Goal: Answer question/provide support: Share knowledge or assist other users

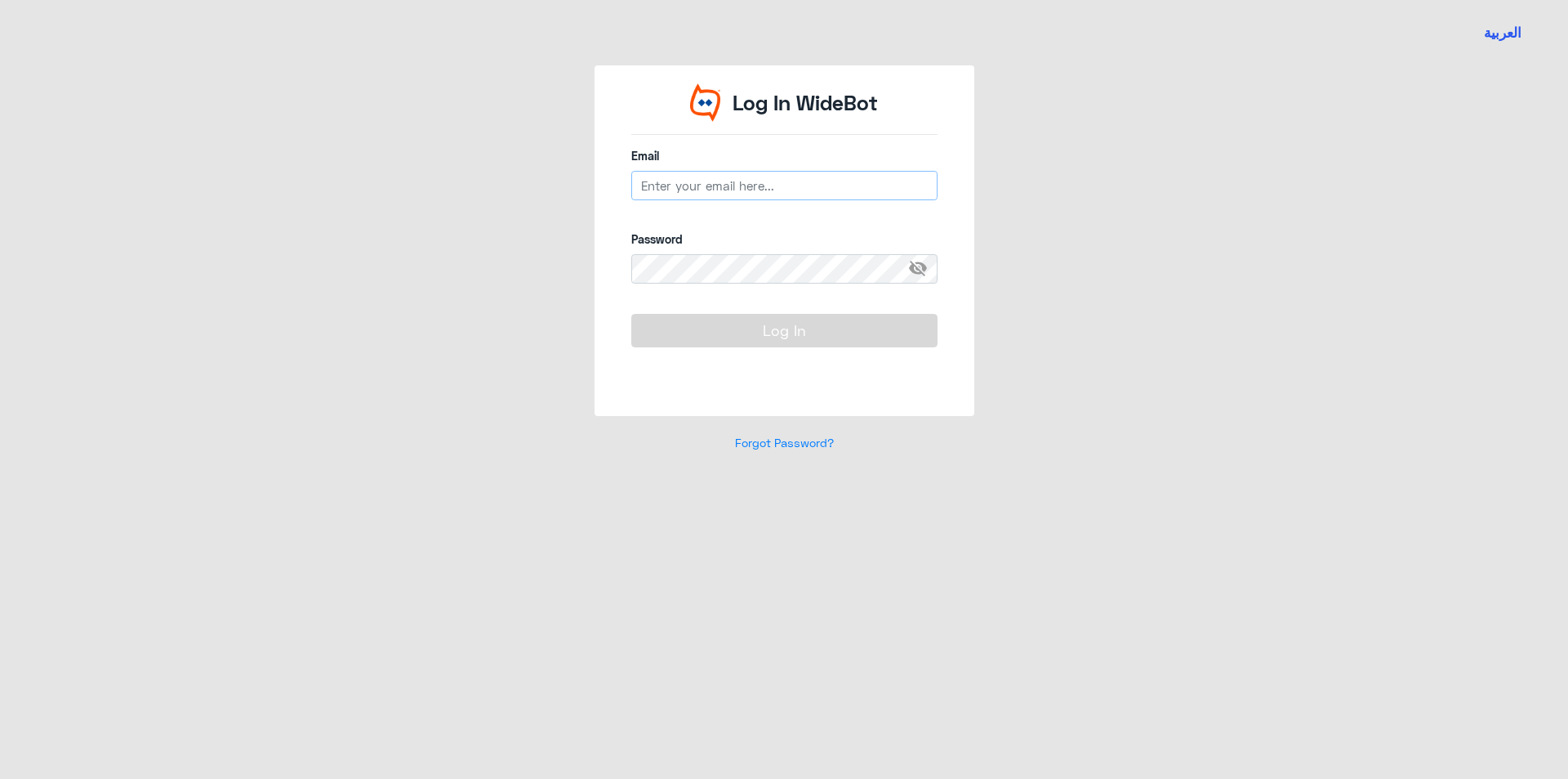
type input "[EMAIL_ADDRESS][DOMAIN_NAME]"
click at [683, 334] on button "Log In" at bounding box center [784, 330] width 306 height 33
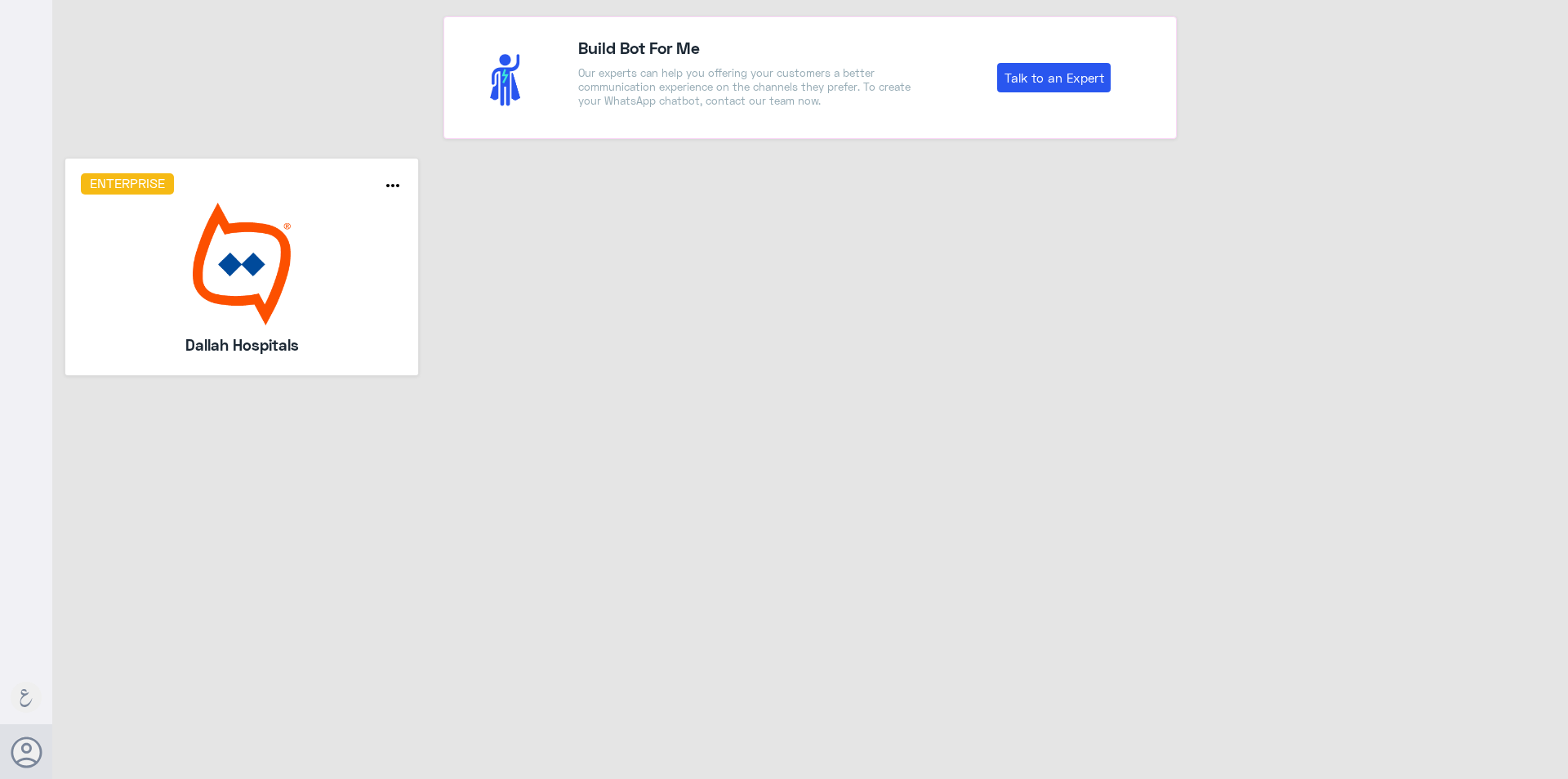
click at [319, 282] on img at bounding box center [242, 264] width 323 height 123
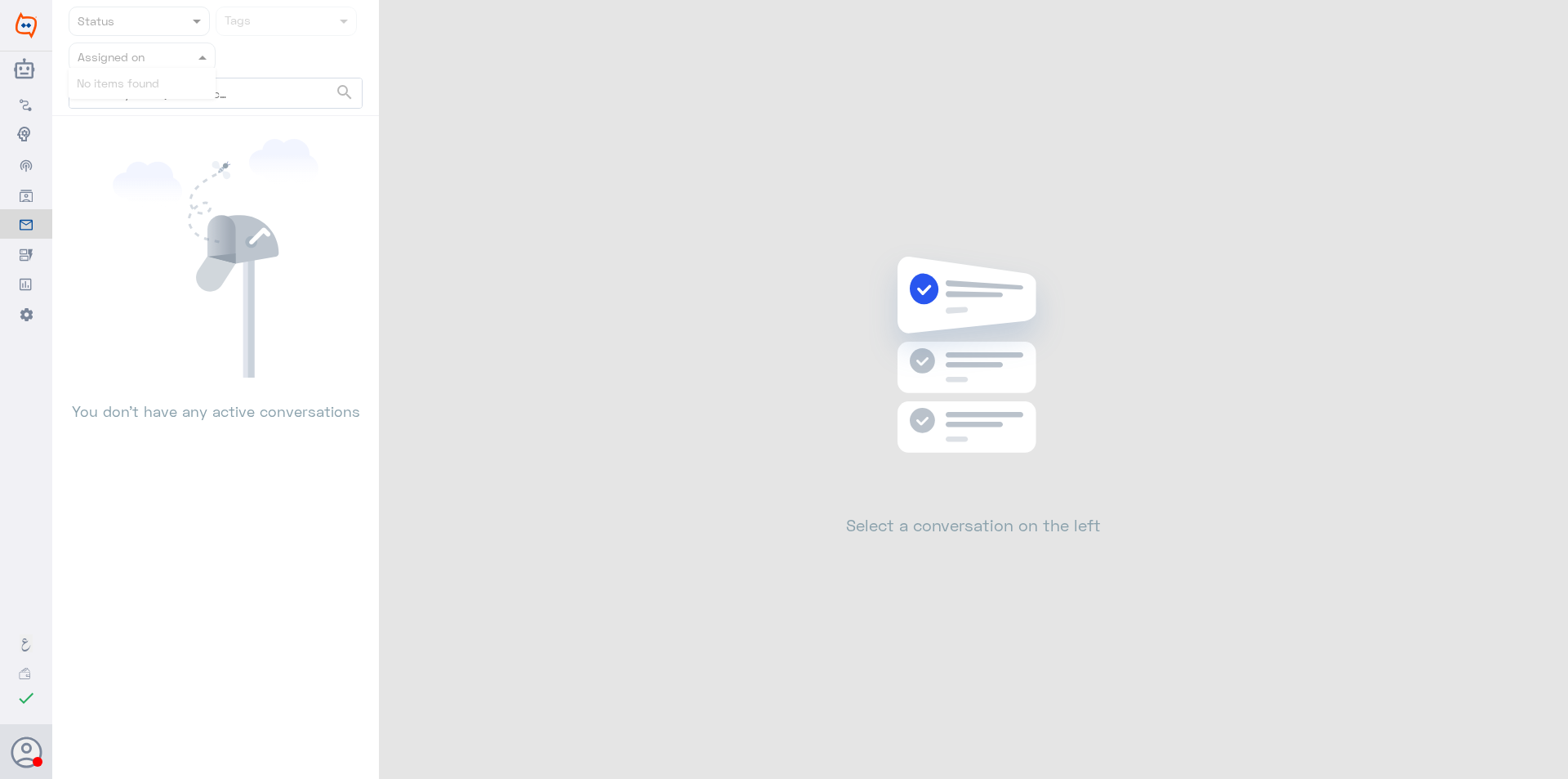
click at [153, 51] on input "text" at bounding box center [123, 57] width 90 height 19
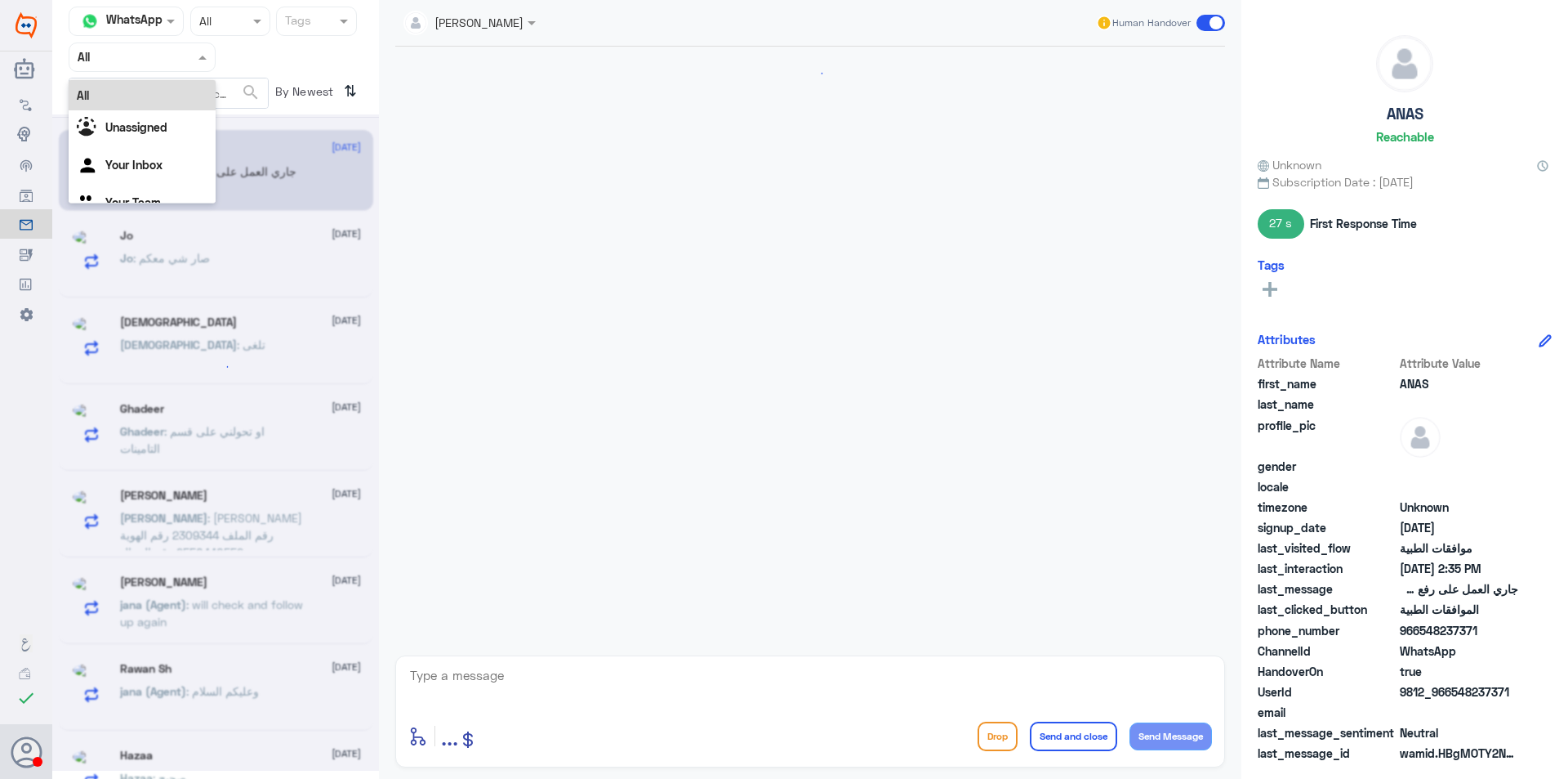
click at [178, 59] on div at bounding box center [142, 57] width 146 height 19
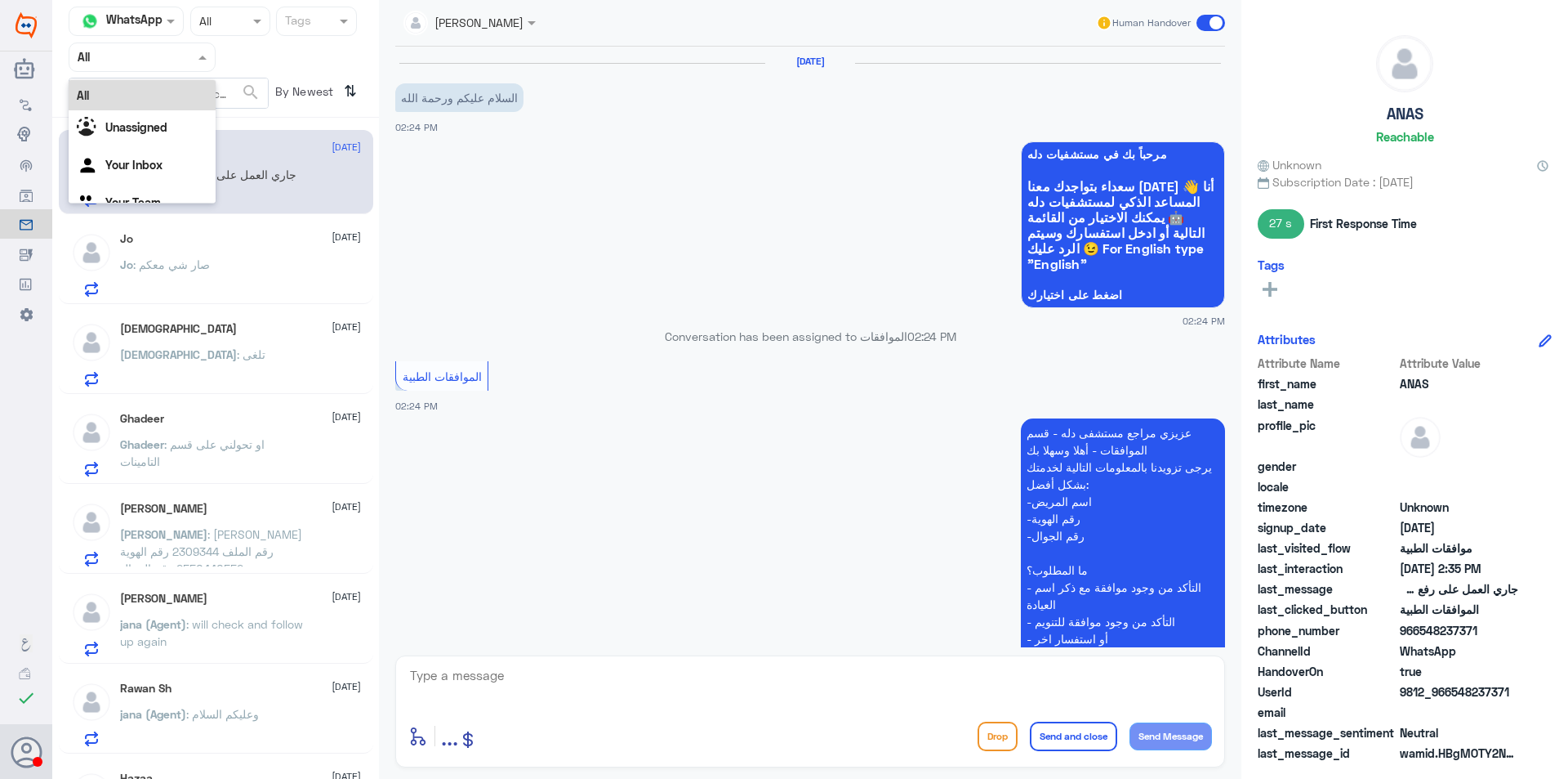
scroll to position [816, 0]
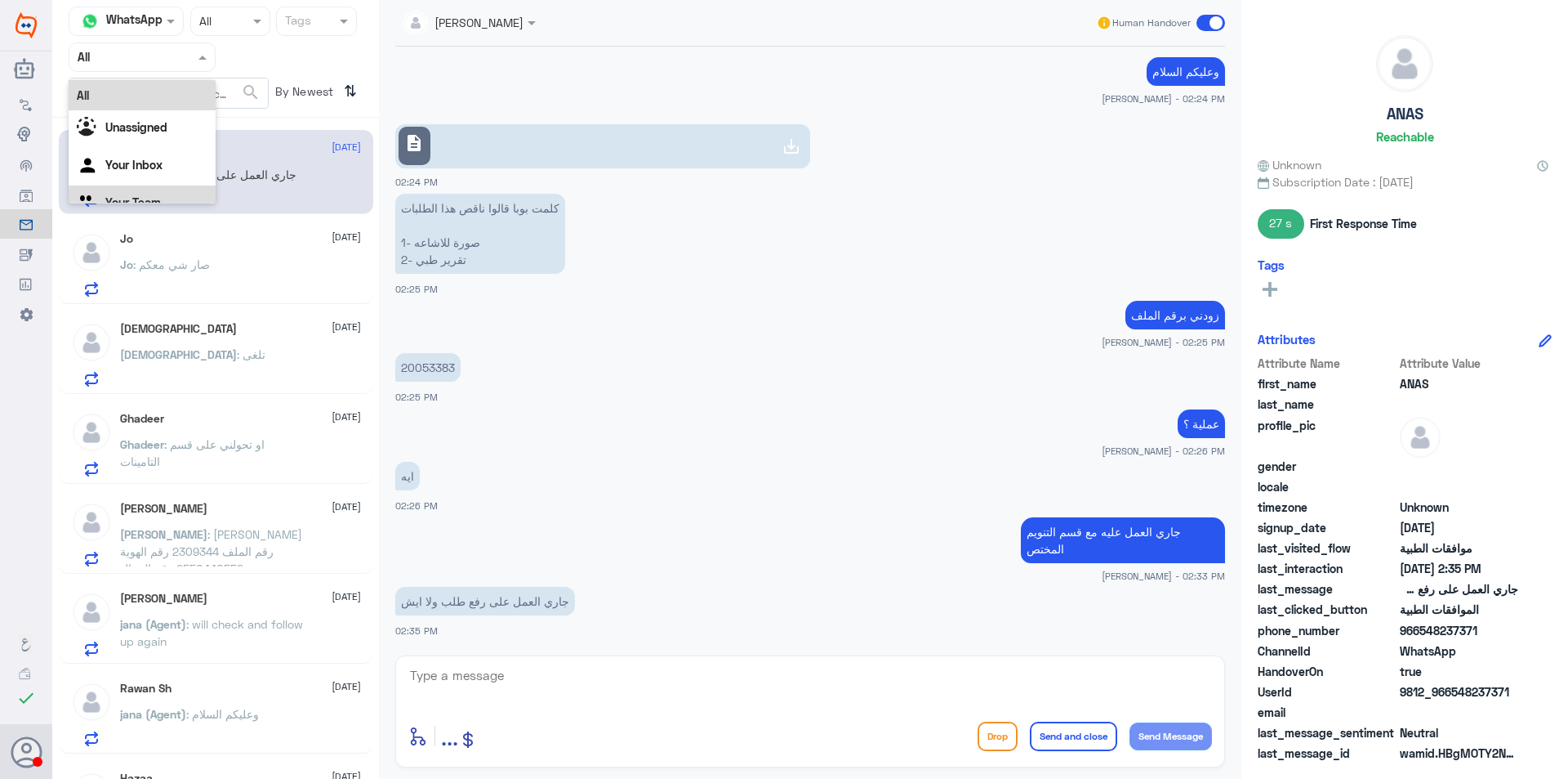
click at [142, 191] on div "Your Team" at bounding box center [142, 204] width 147 height 38
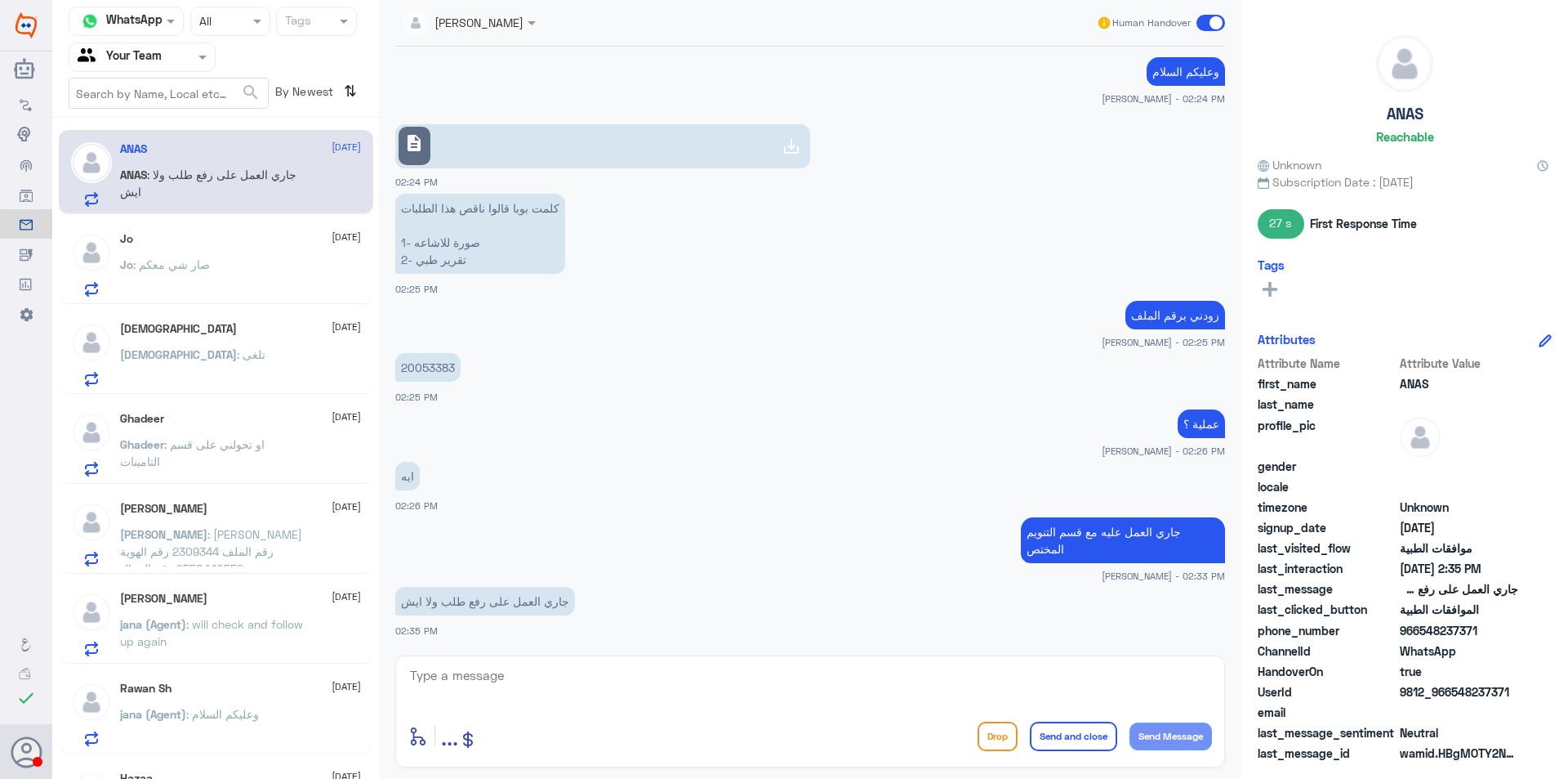
click at [434, 365] on p "20053383" at bounding box center [428, 367] width 66 height 29
copy p "20053383"
click at [199, 428] on div "Ghadeer [DATE] Ghadeer : او تحولني على قسم التامينات" at bounding box center [241, 444] width 241 height 65
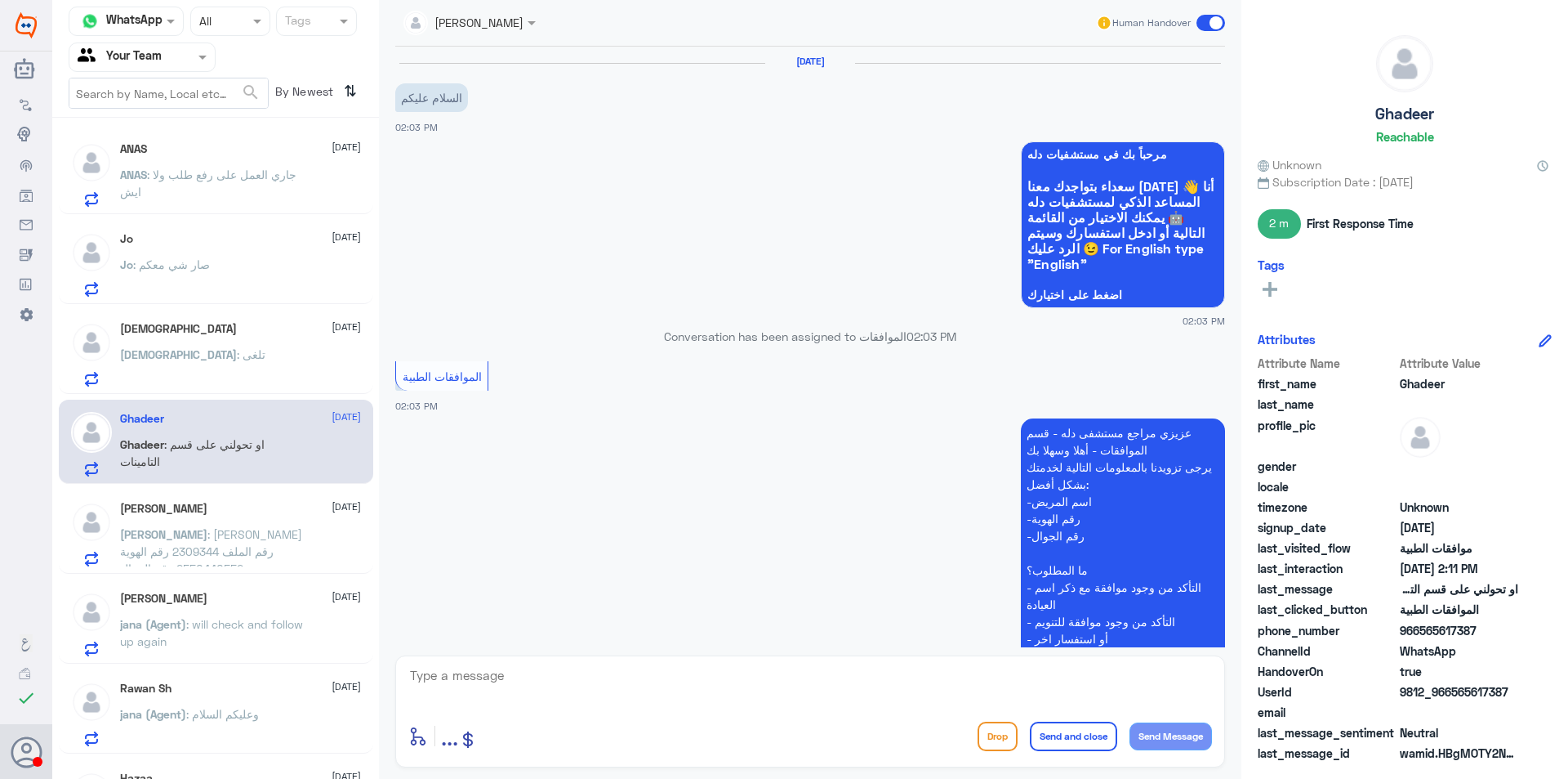
scroll to position [609, 0]
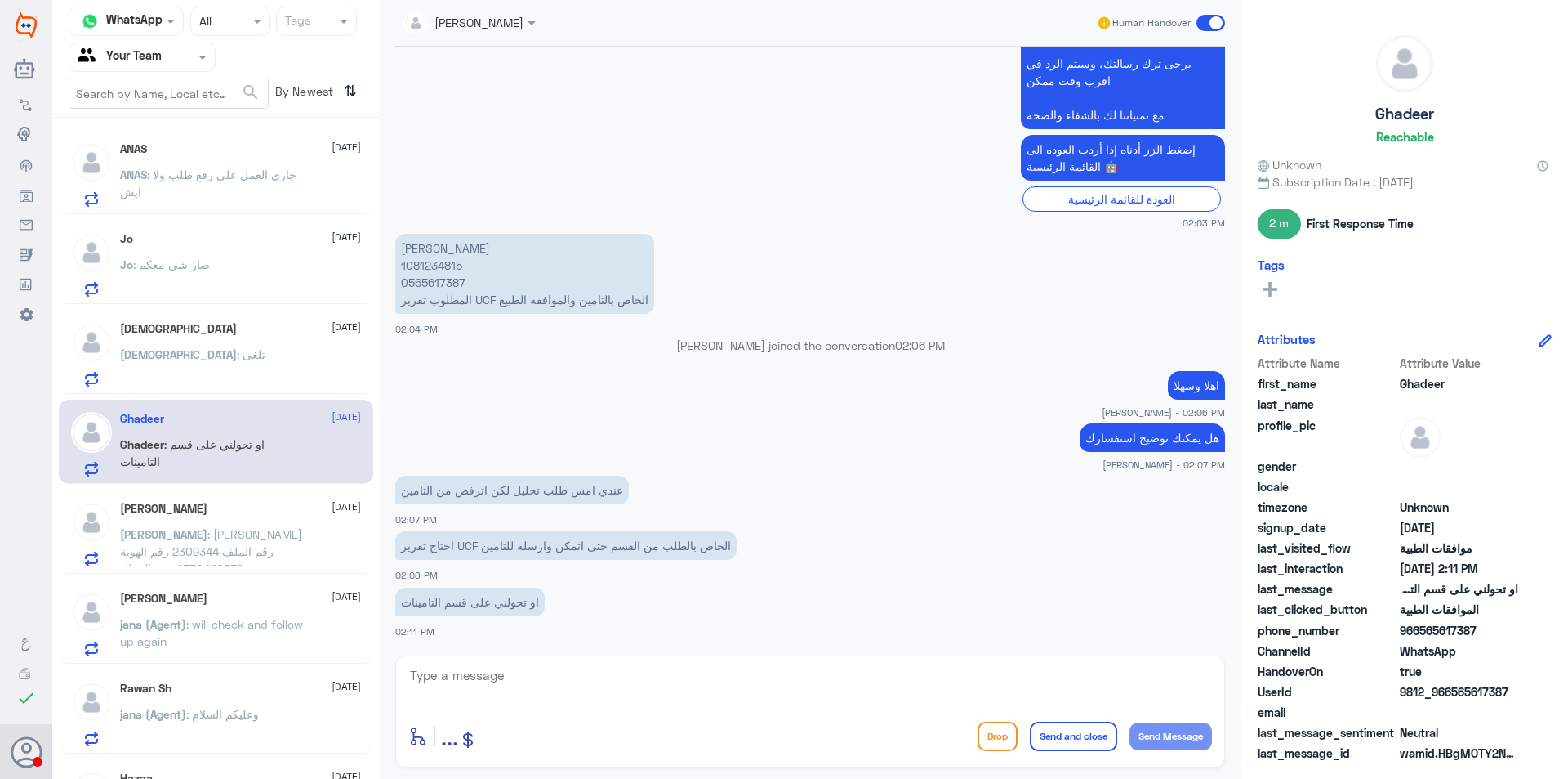
click at [419, 265] on p "[PERSON_NAME] 1081234815 0565617387 المطلوب تقرير UCF الخاص بالتامين والموافقه …" at bounding box center [525, 274] width 259 height 80
copy p "1081234815"
click at [224, 206] on p "ANAS : جاري العمل على رفع طلب ولا ايش" at bounding box center [212, 187] width 183 height 41
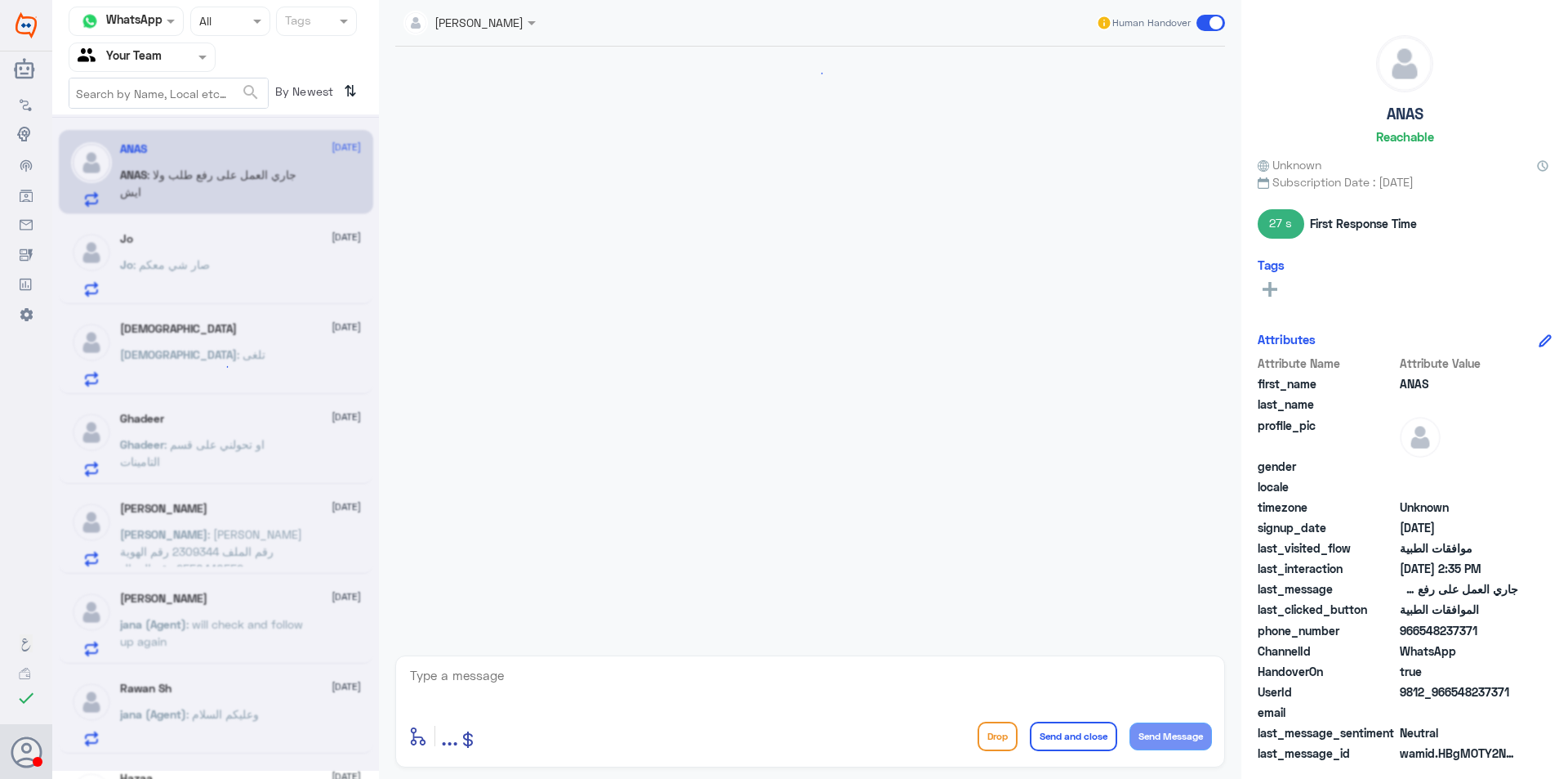
scroll to position [816, 0]
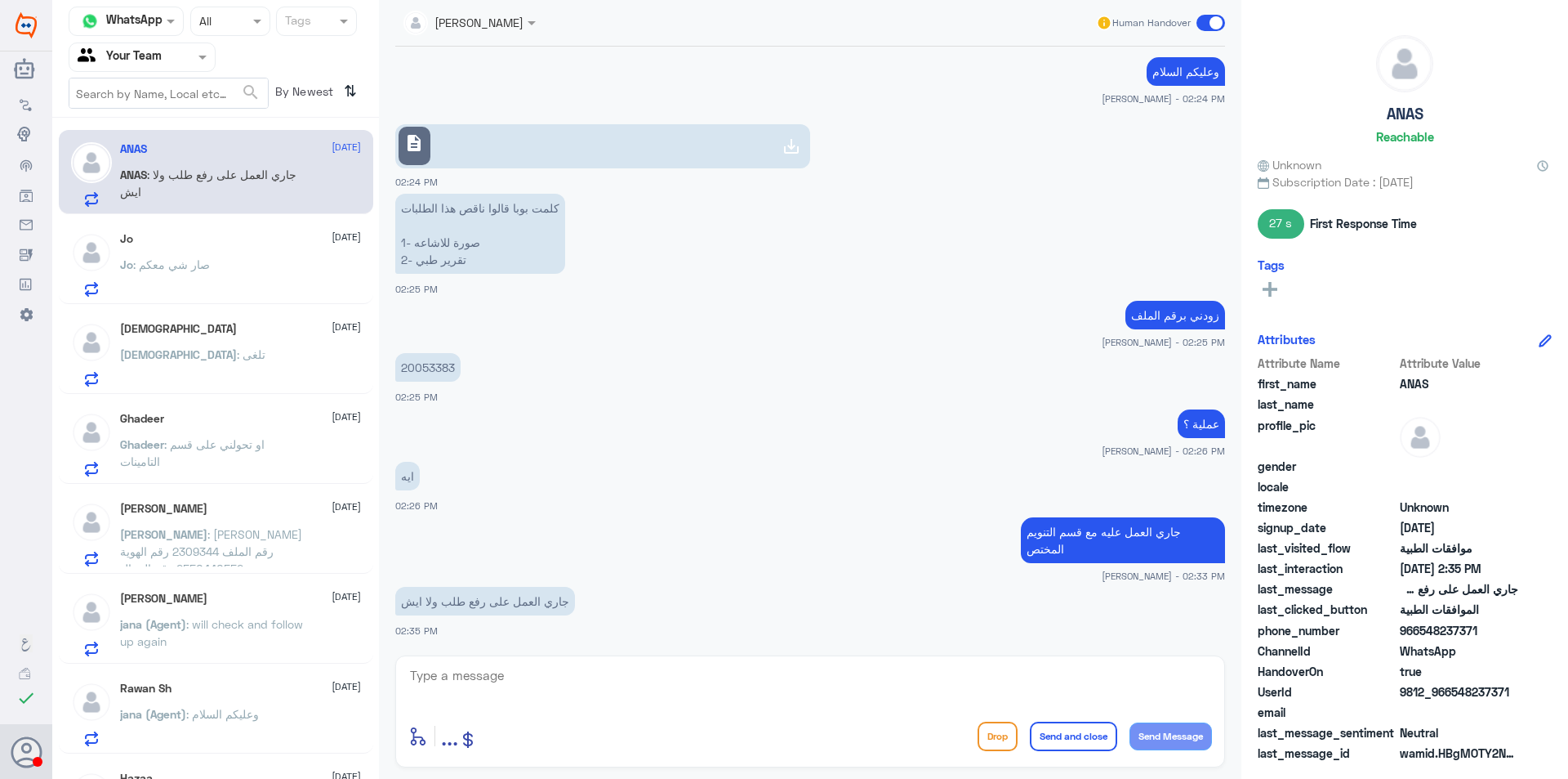
click at [427, 372] on p "20053383" at bounding box center [428, 367] width 66 height 29
copy p "20053383"
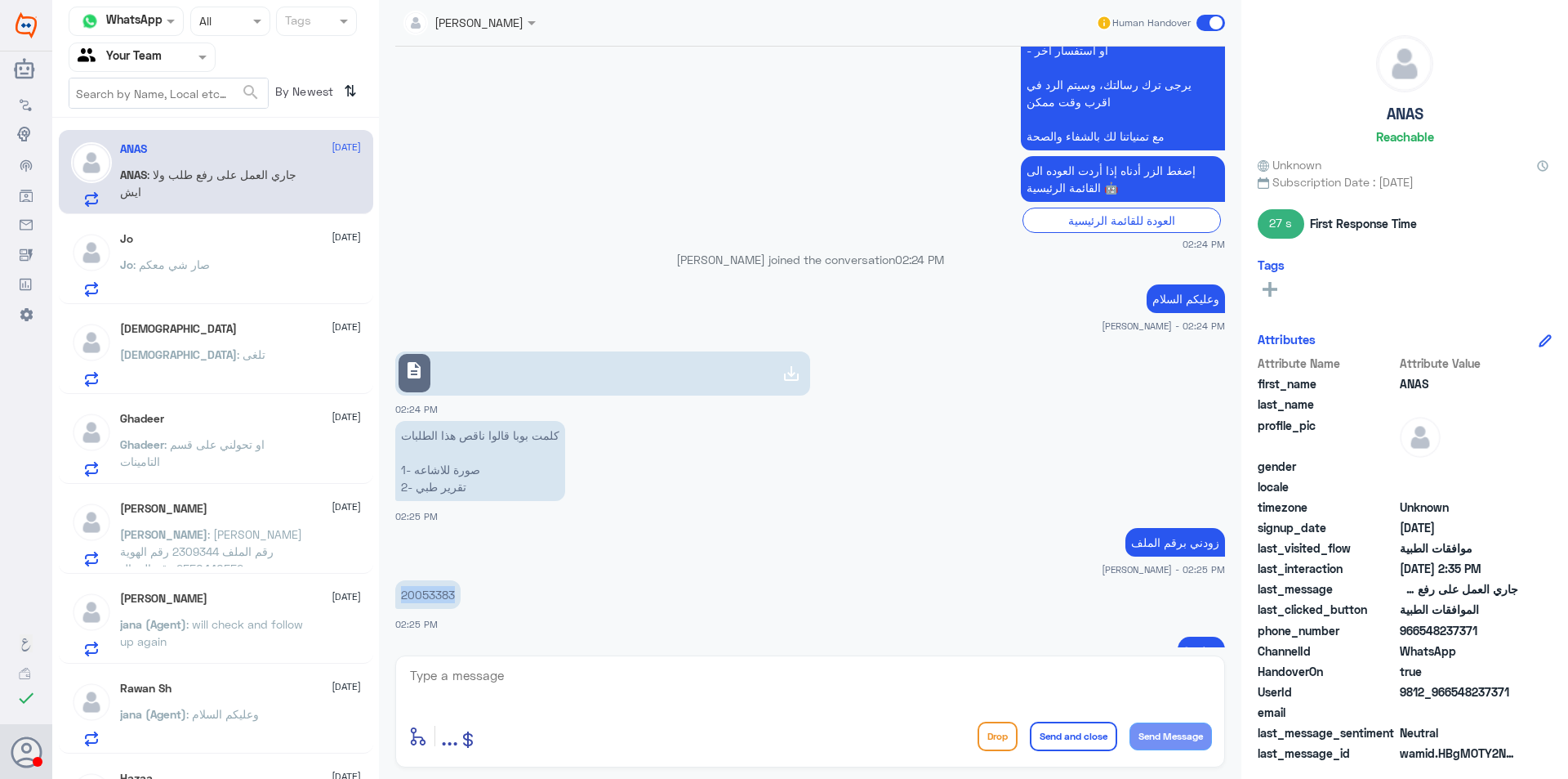
scroll to position [570, 0]
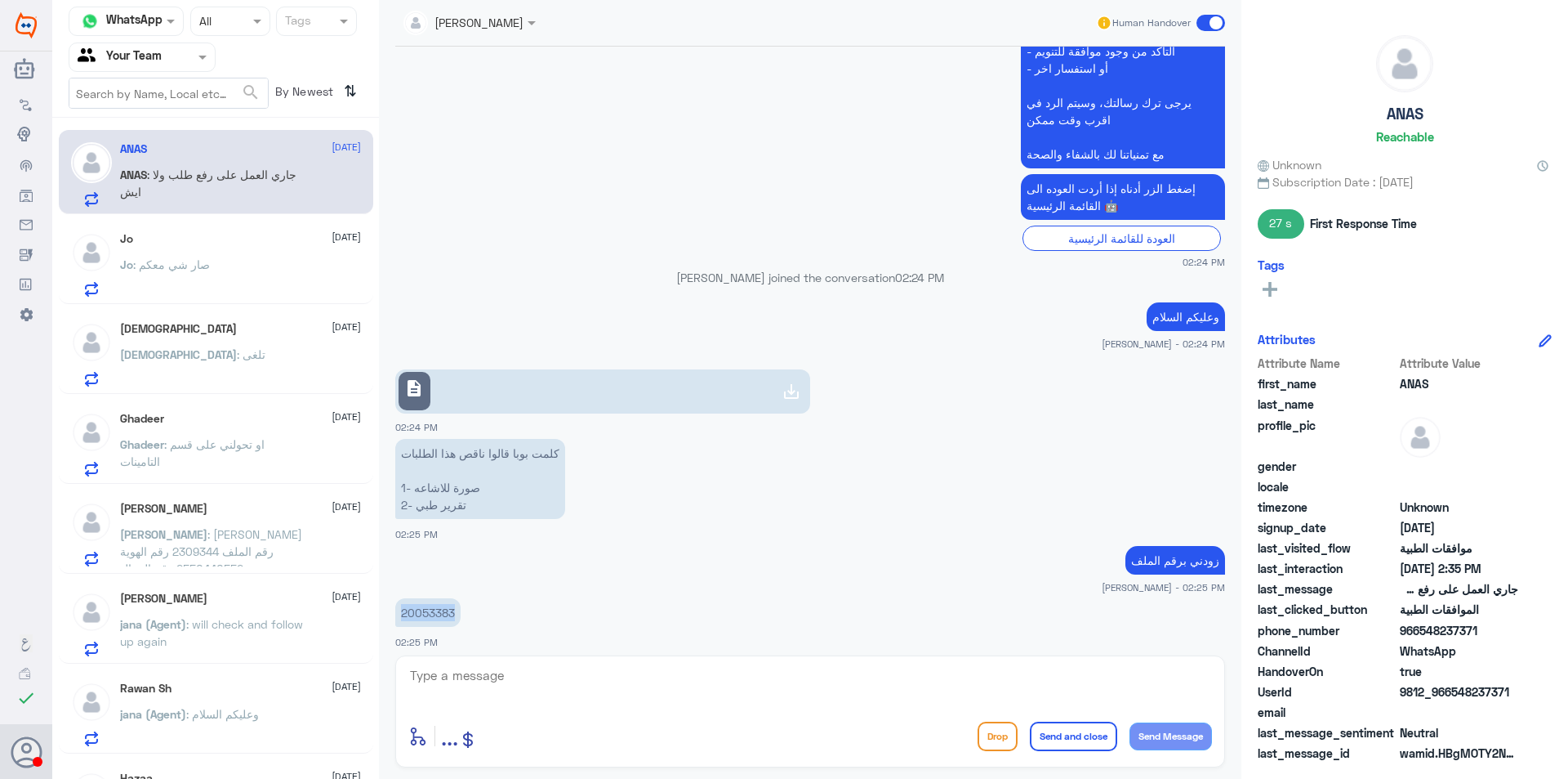
click at [559, 411] on link "description" at bounding box center [603, 392] width 415 height 44
click at [188, 203] on p "ANAS : جاري العمل على رفع طلب ولا ايش" at bounding box center [212, 187] width 183 height 41
click at [203, 251] on div "Jo [DATE] Jo : صار شي معكم" at bounding box center [241, 264] width 241 height 65
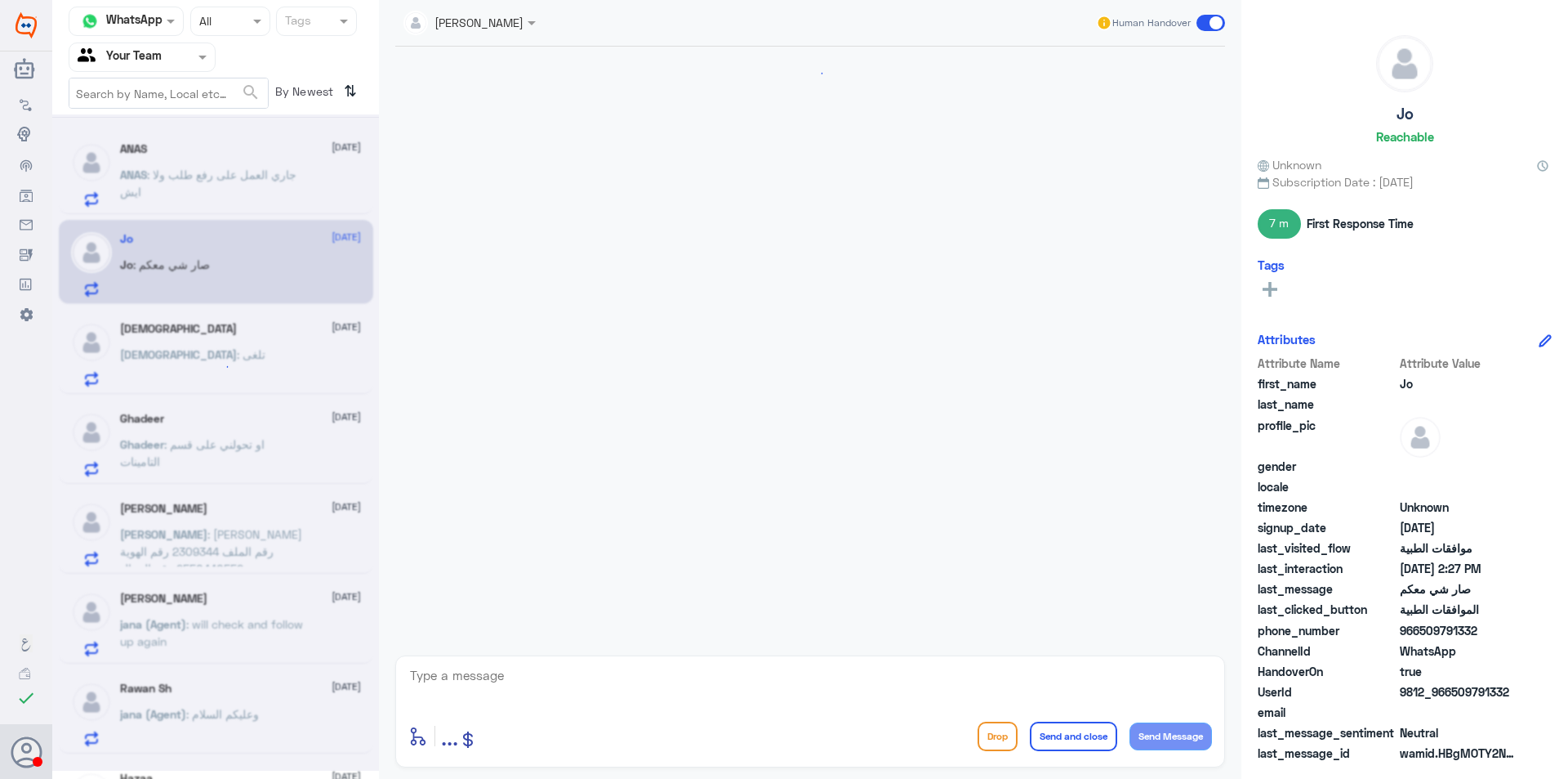
scroll to position [1307, 0]
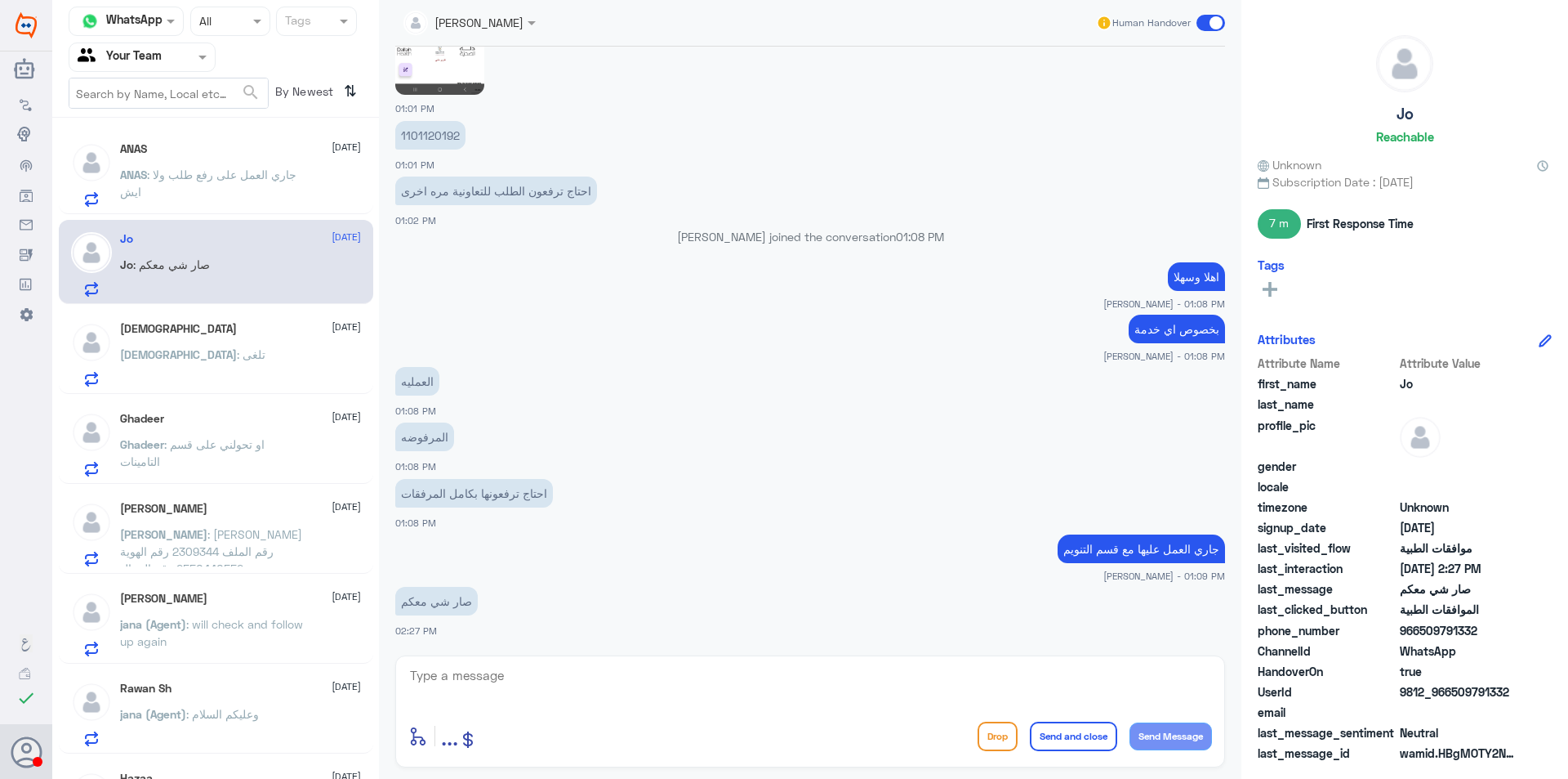
click at [246, 340] on div "[DEMOGRAPHIC_DATA] [DATE] [DEMOGRAPHIC_DATA] : تلغى" at bounding box center [241, 354] width 241 height 65
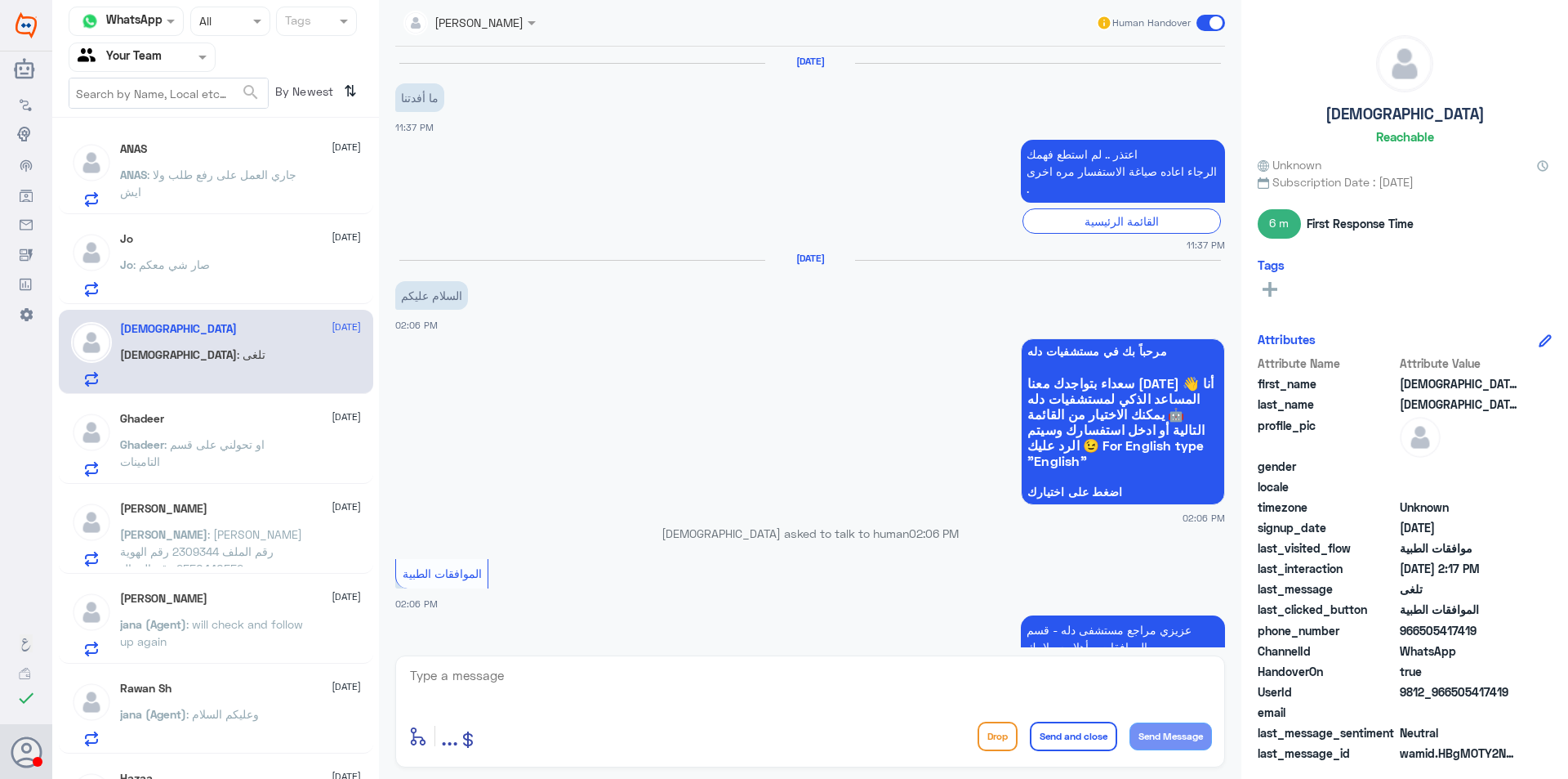
scroll to position [1100, 0]
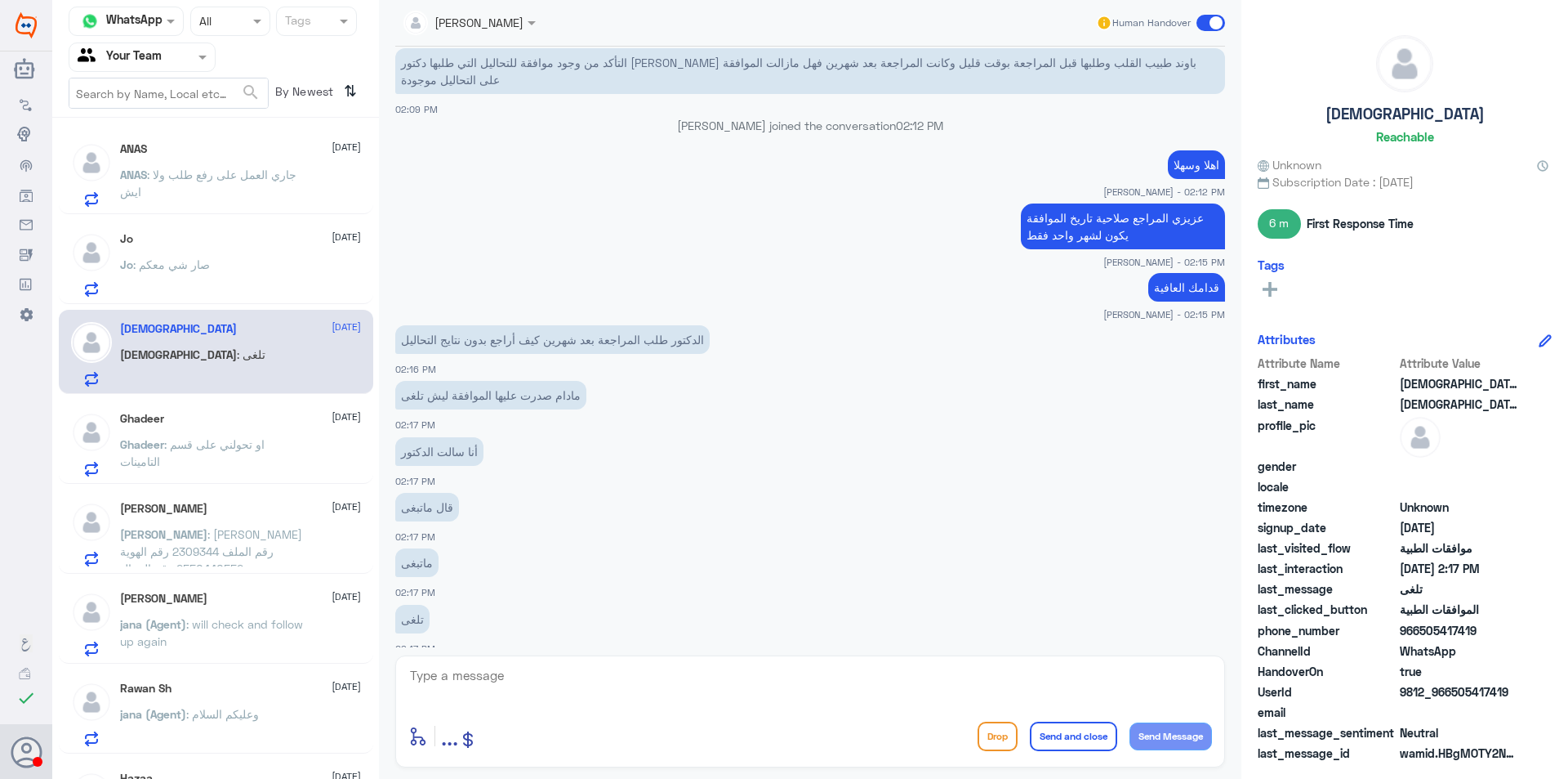
click at [242, 440] on span ": او تحولني على قسم التامينات" at bounding box center [192, 453] width 145 height 31
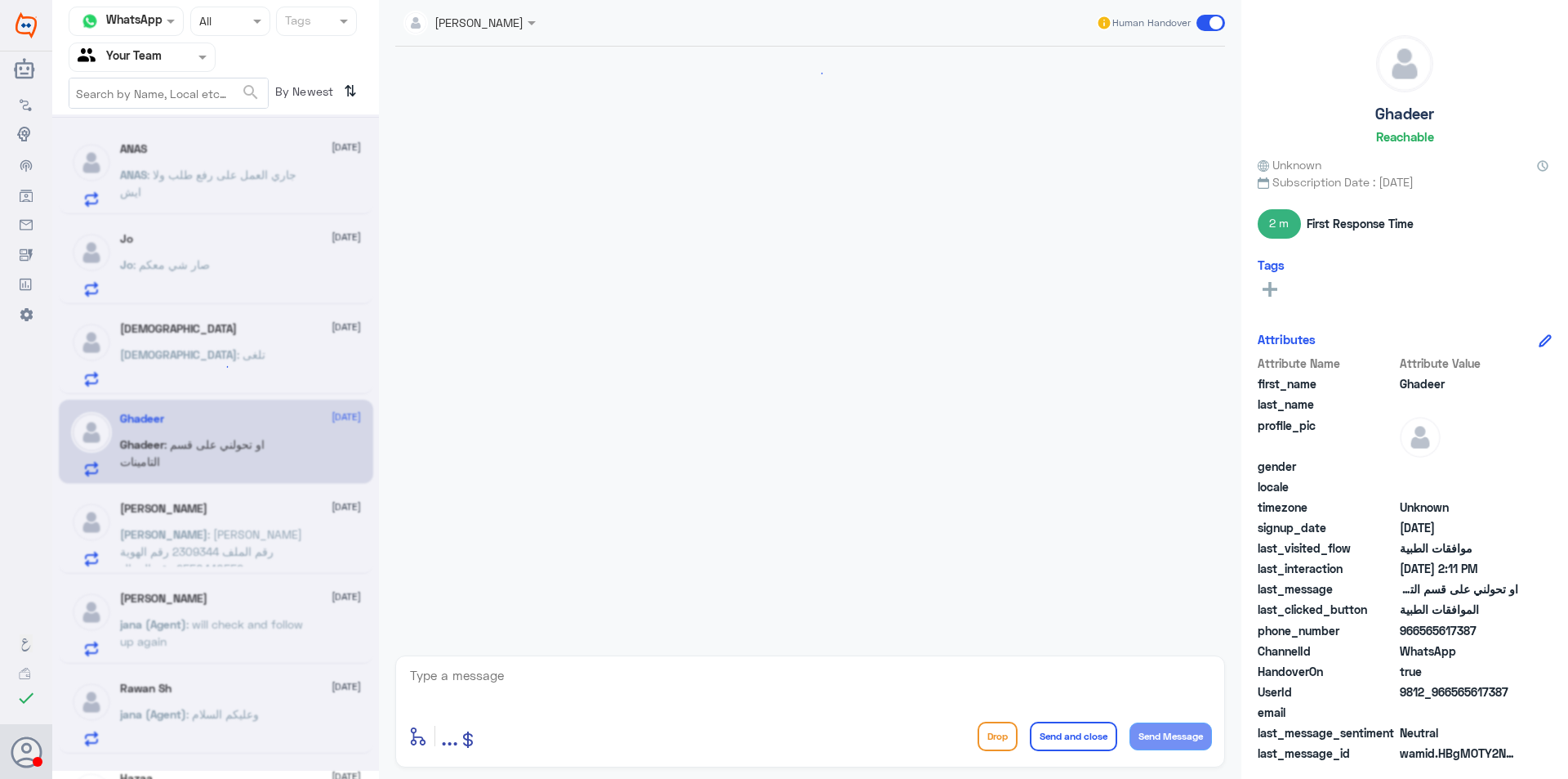
scroll to position [609, 0]
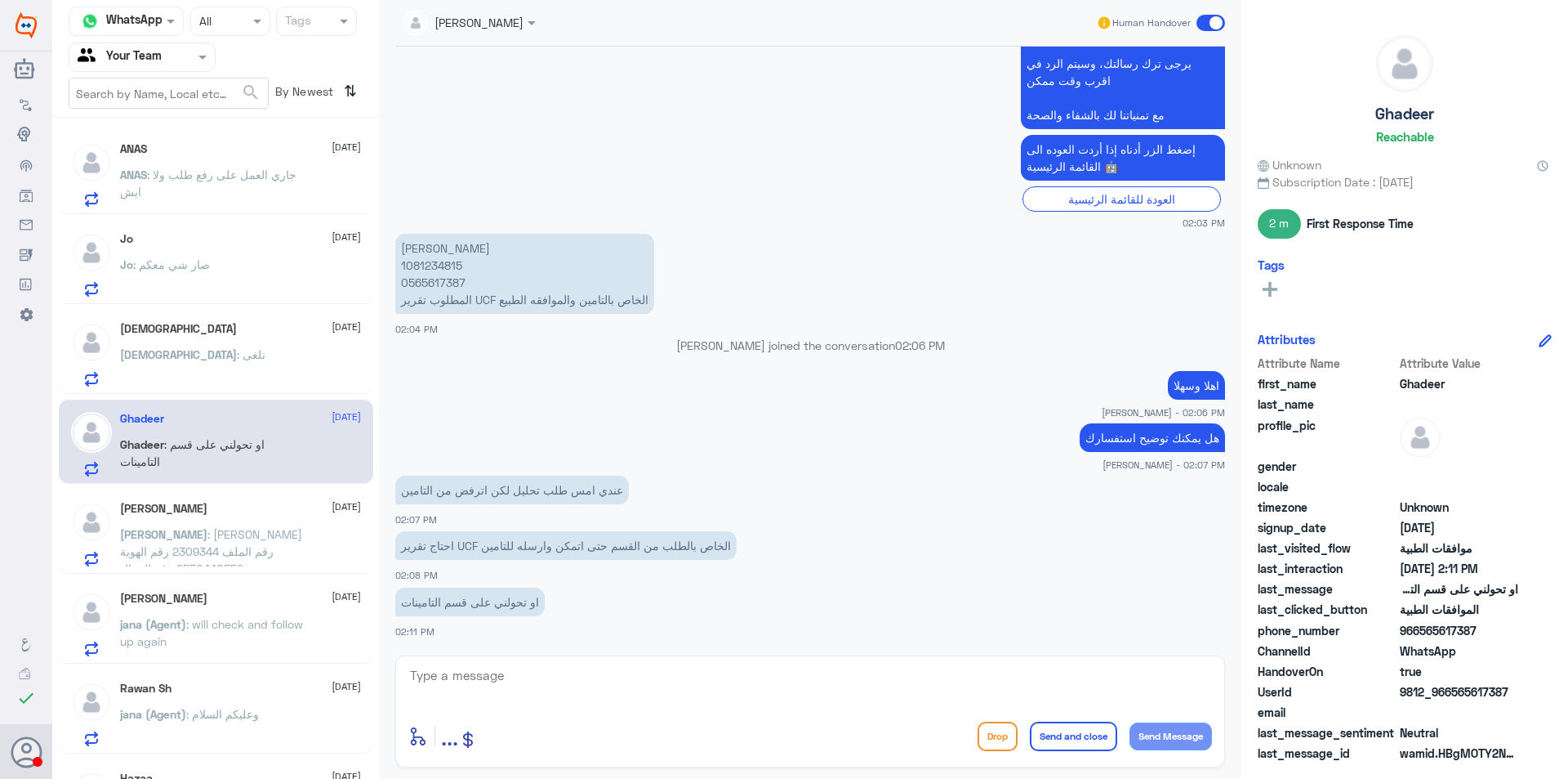
click at [253, 365] on div "[DEMOGRAPHIC_DATA] : تلغى" at bounding box center [241, 368] width 241 height 37
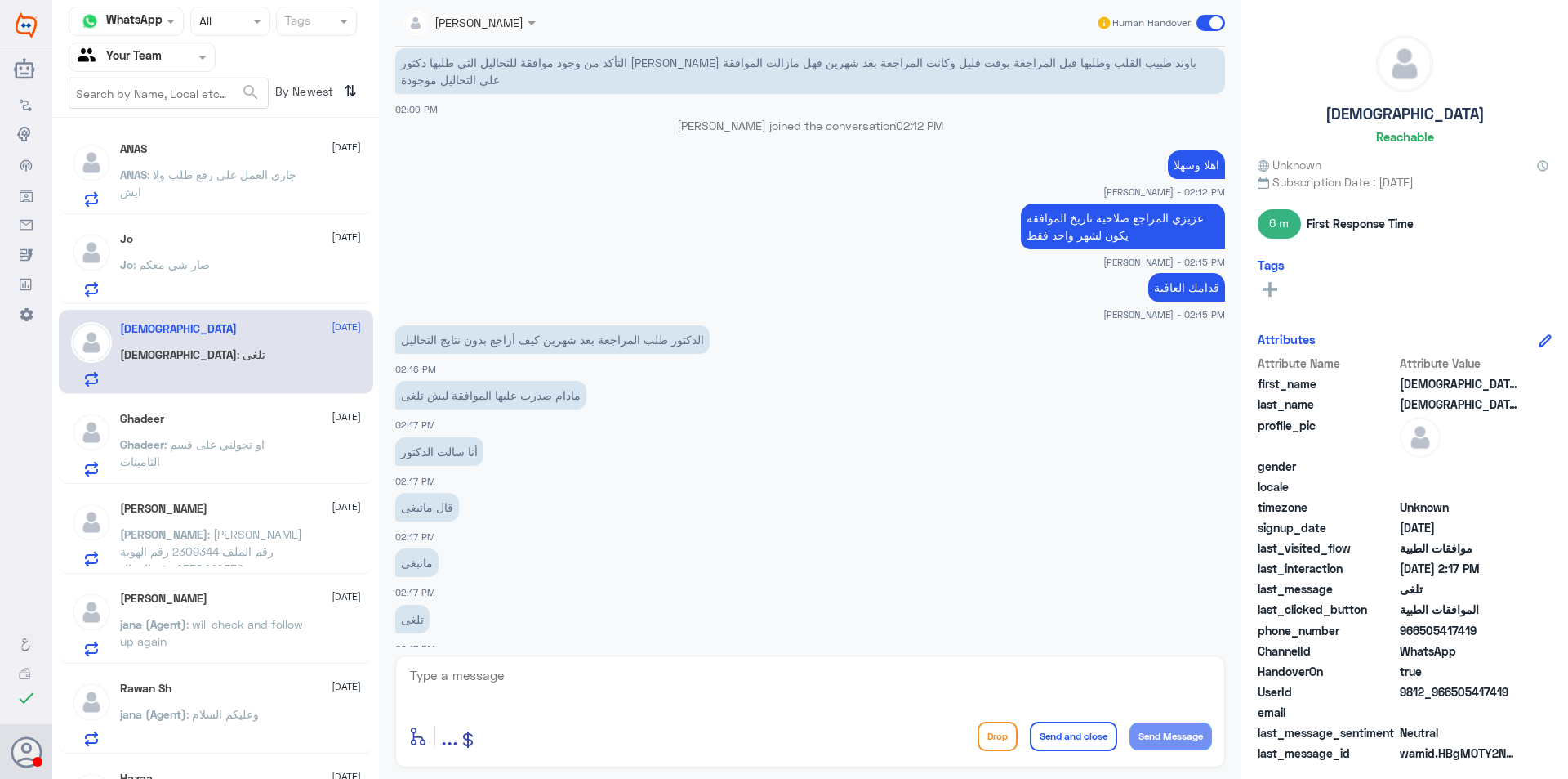
scroll to position [854, 0]
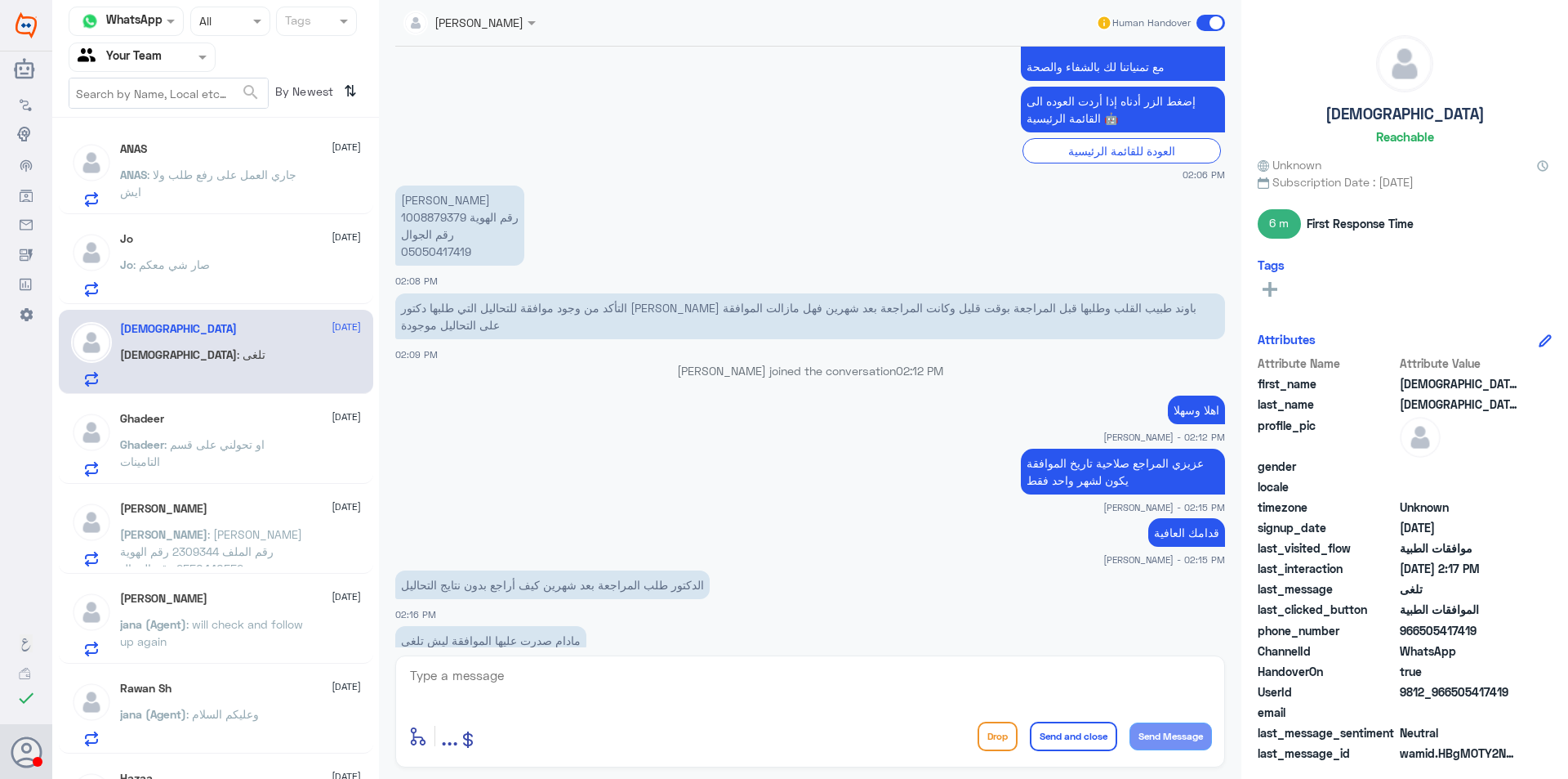
click at [440, 202] on p "[PERSON_NAME] رقم الهوية 1008879379 رقم الجوال 05050417419" at bounding box center [460, 225] width 129 height 80
copy p "1008879379"
click at [262, 430] on div "Ghadeer [DATE] Ghadeer : او تحولني على قسم التامينات" at bounding box center [241, 444] width 241 height 65
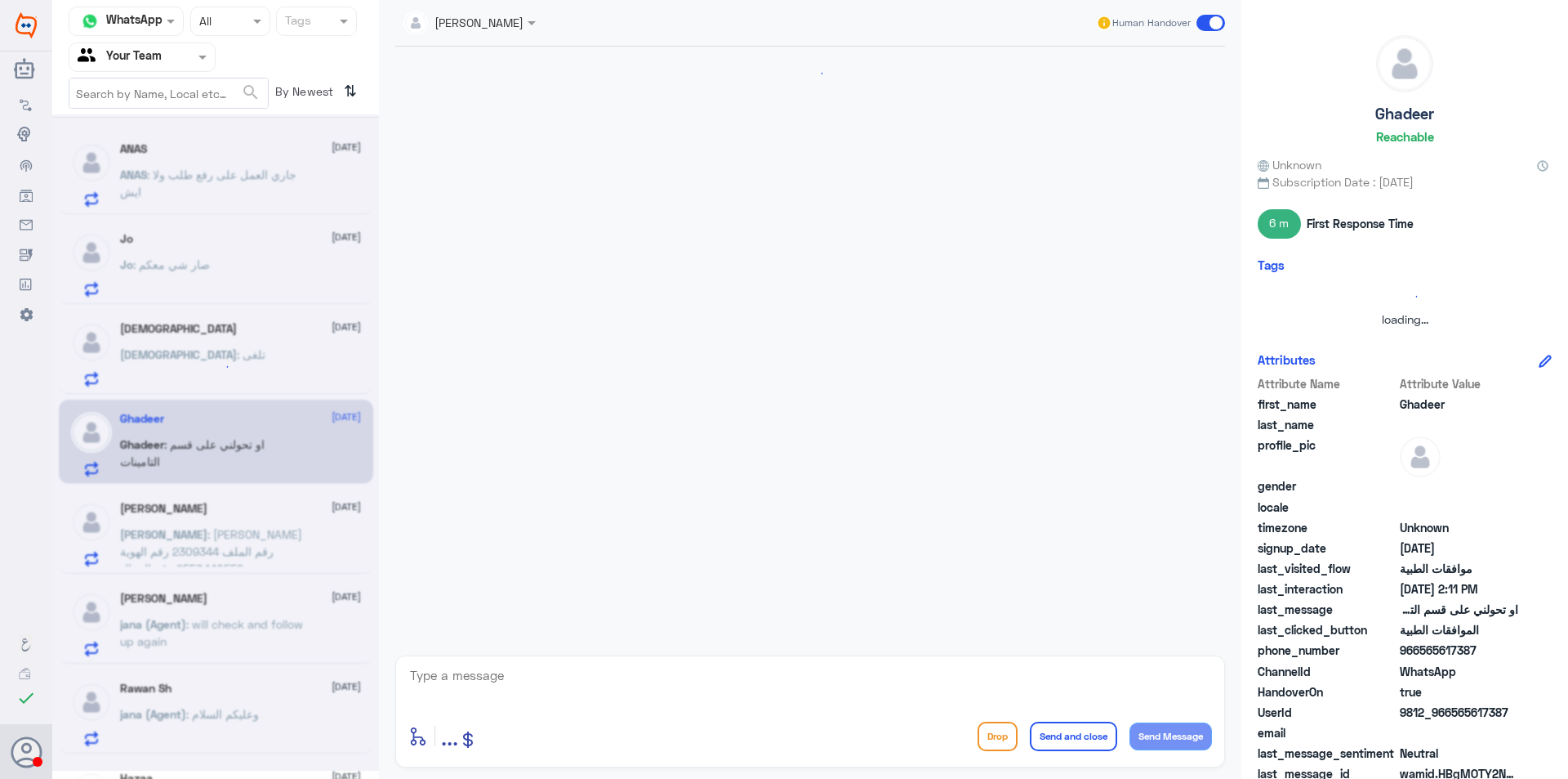
scroll to position [609, 0]
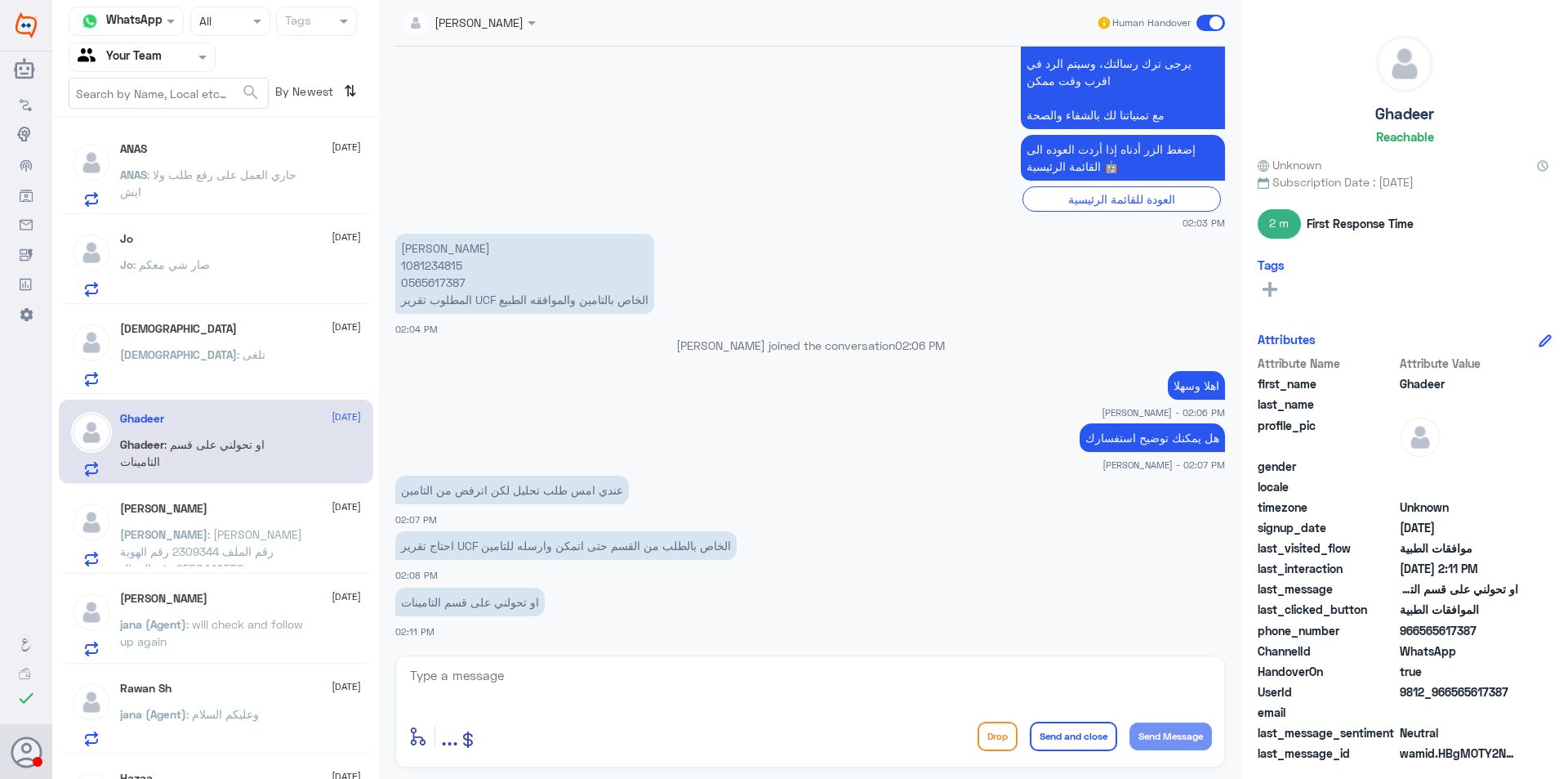
click at [246, 365] on div "[DEMOGRAPHIC_DATA] : تلغى" at bounding box center [241, 368] width 241 height 37
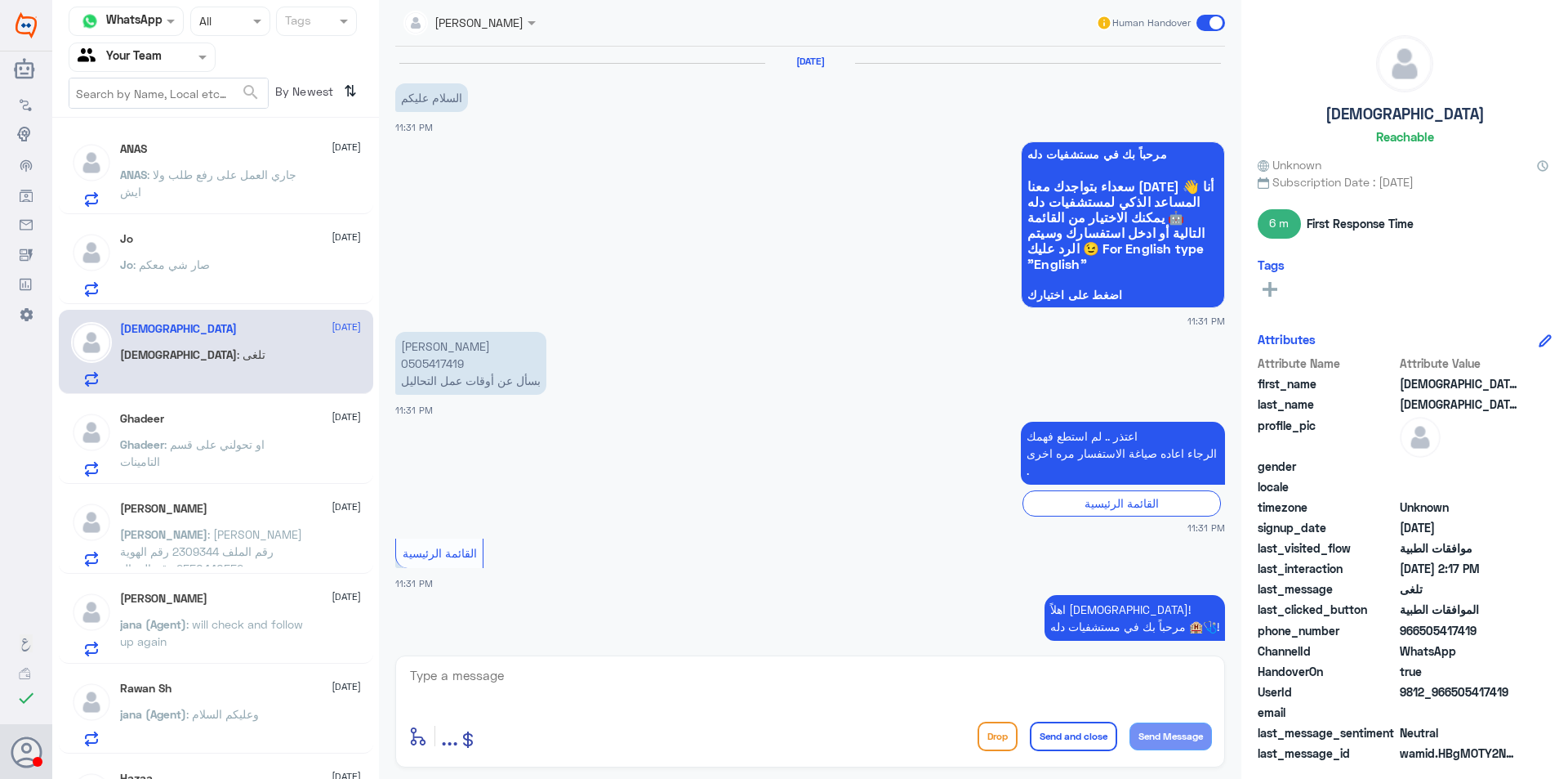
click at [258, 457] on p "Ghadeer : او تحولني على قسم التامينات" at bounding box center [212, 456] width 183 height 41
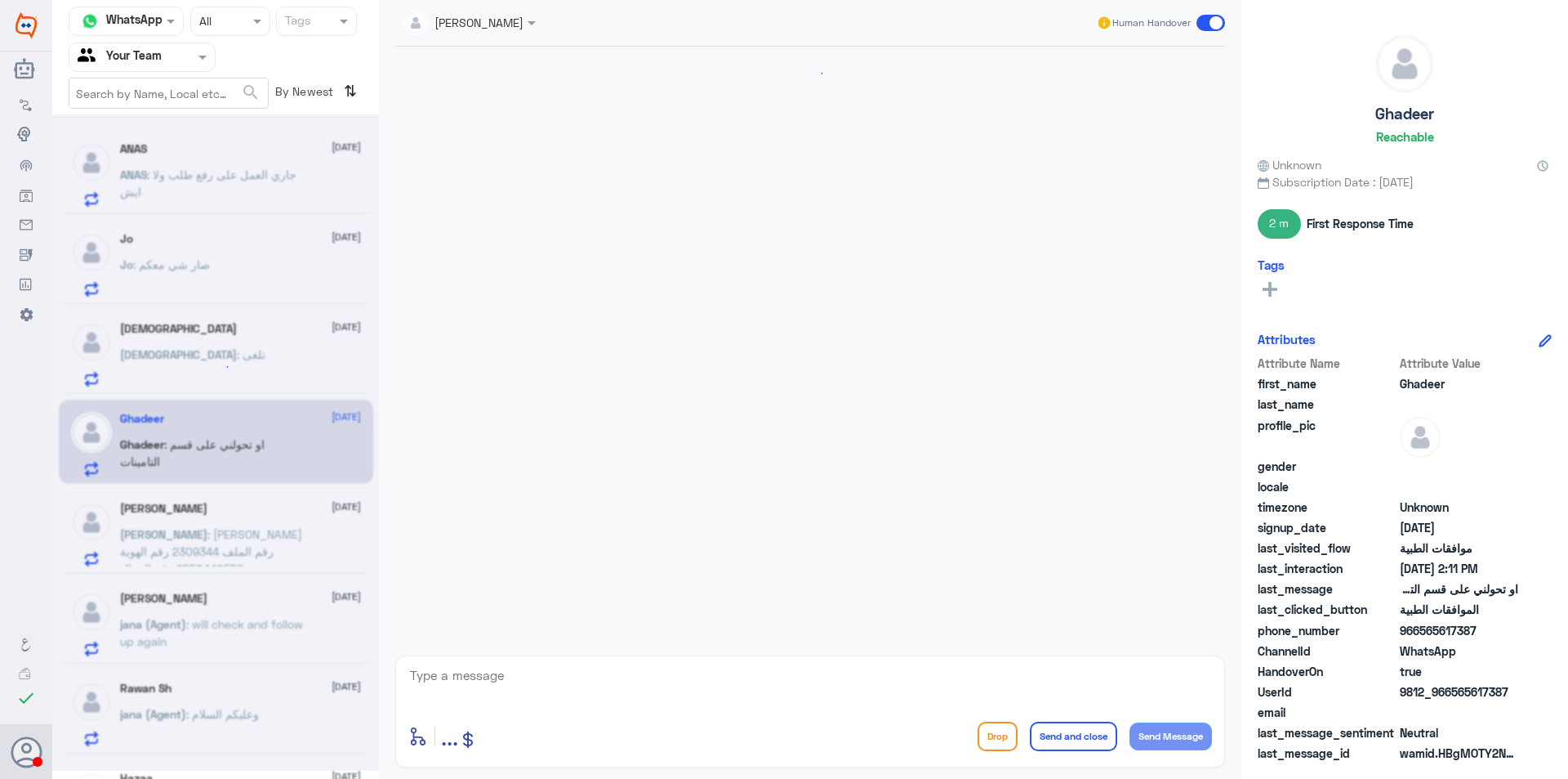
scroll to position [609, 0]
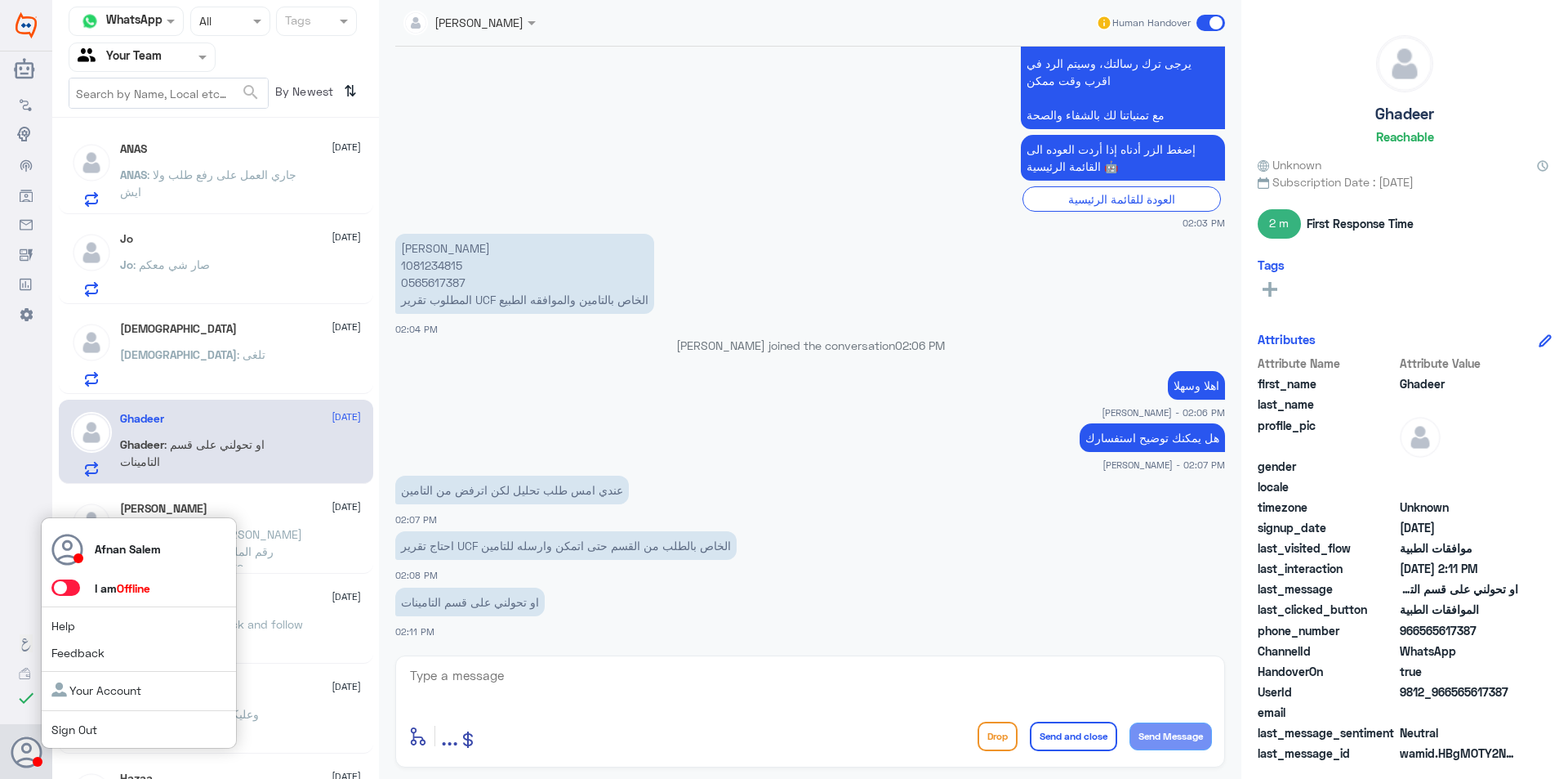
click at [68, 730] on link "Sign Out" at bounding box center [75, 729] width 46 height 14
